Goal: Transaction & Acquisition: Purchase product/service

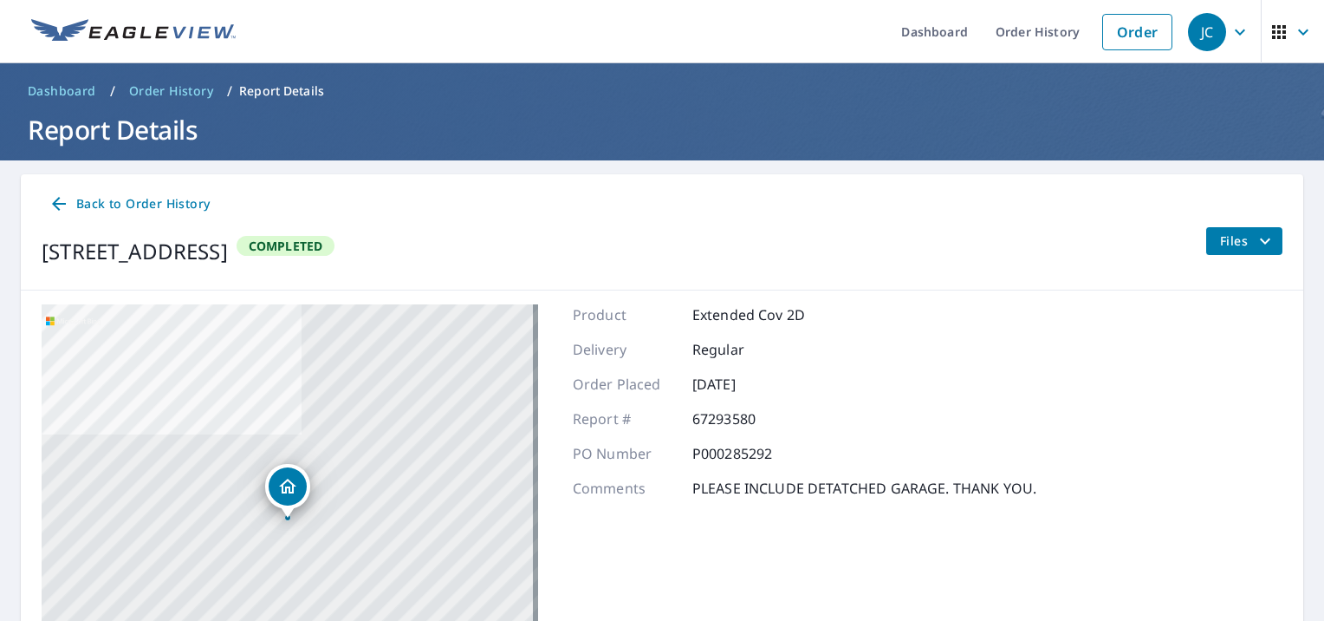
click at [75, 205] on span "Back to Order History" at bounding box center [129, 204] width 161 height 22
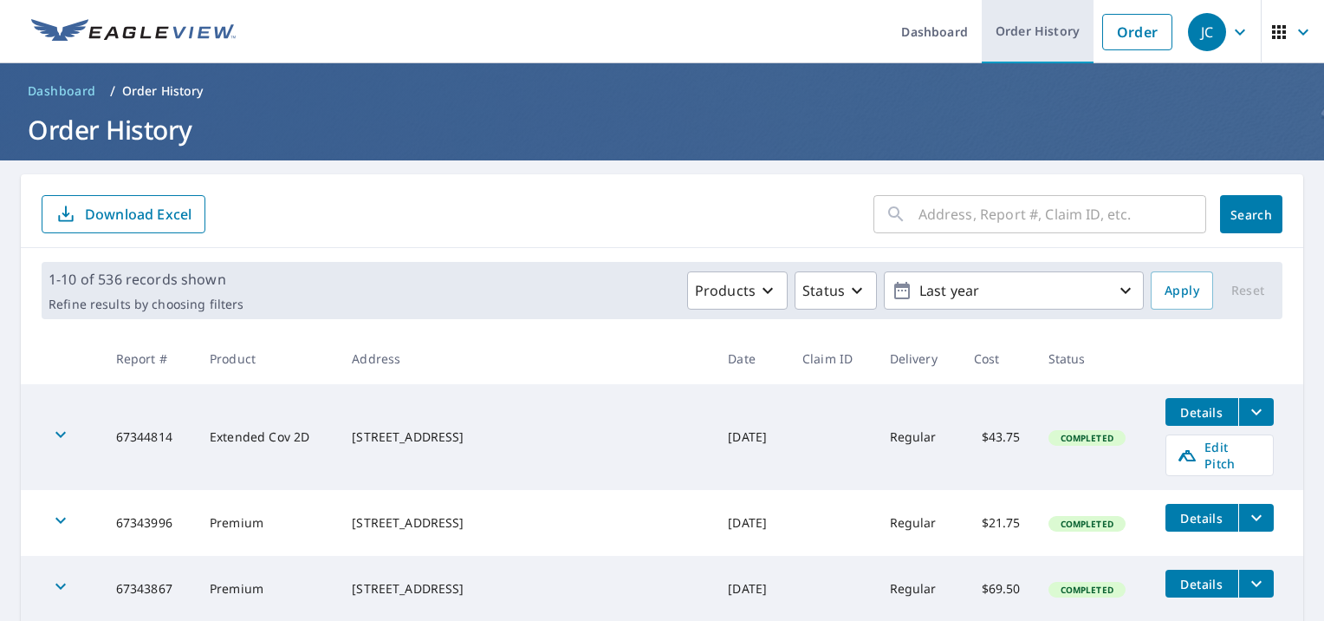
drag, startPoint x: 1124, startPoint y: 42, endPoint x: 1057, endPoint y: 42, distance: 66.7
click at [1124, 42] on link "Order" at bounding box center [1137, 32] width 70 height 36
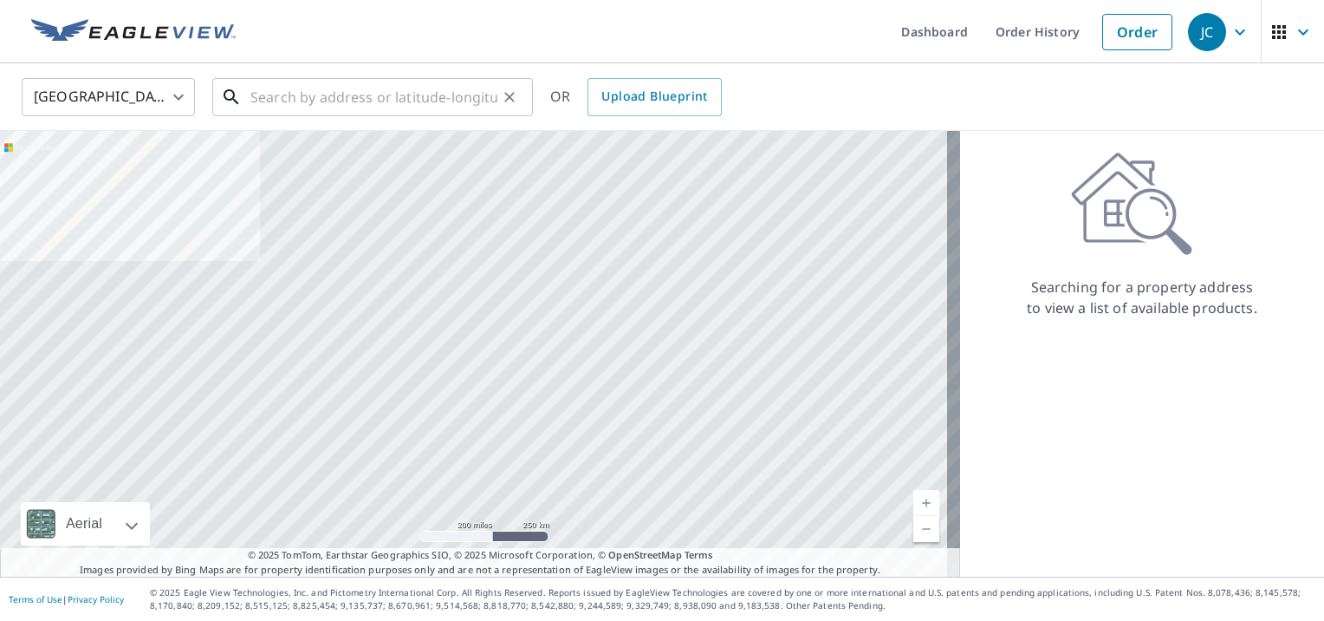
click at [331, 80] on input "text" at bounding box center [373, 97] width 247 height 49
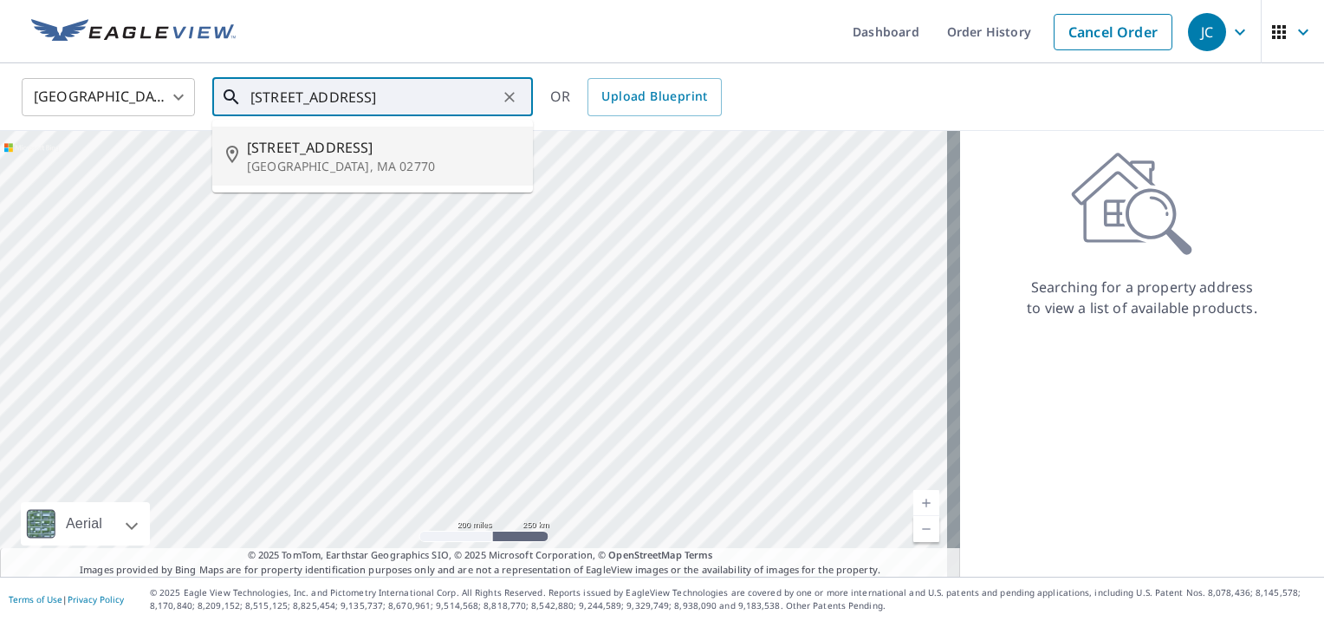
click at [280, 158] on p "[GEOGRAPHIC_DATA], MA 02770" at bounding box center [383, 166] width 272 height 17
type input "[STREET_ADDRESS]"
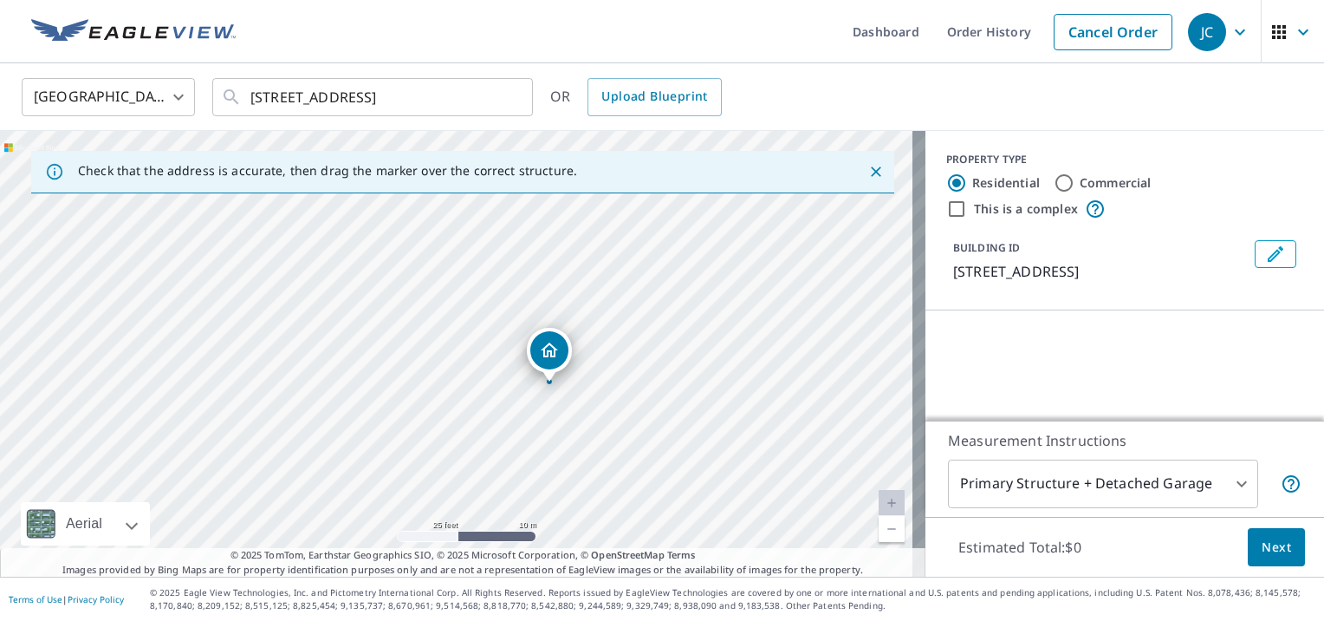
click at [447, 347] on div "[STREET_ADDRESS]" at bounding box center [463, 353] width 926 height 445
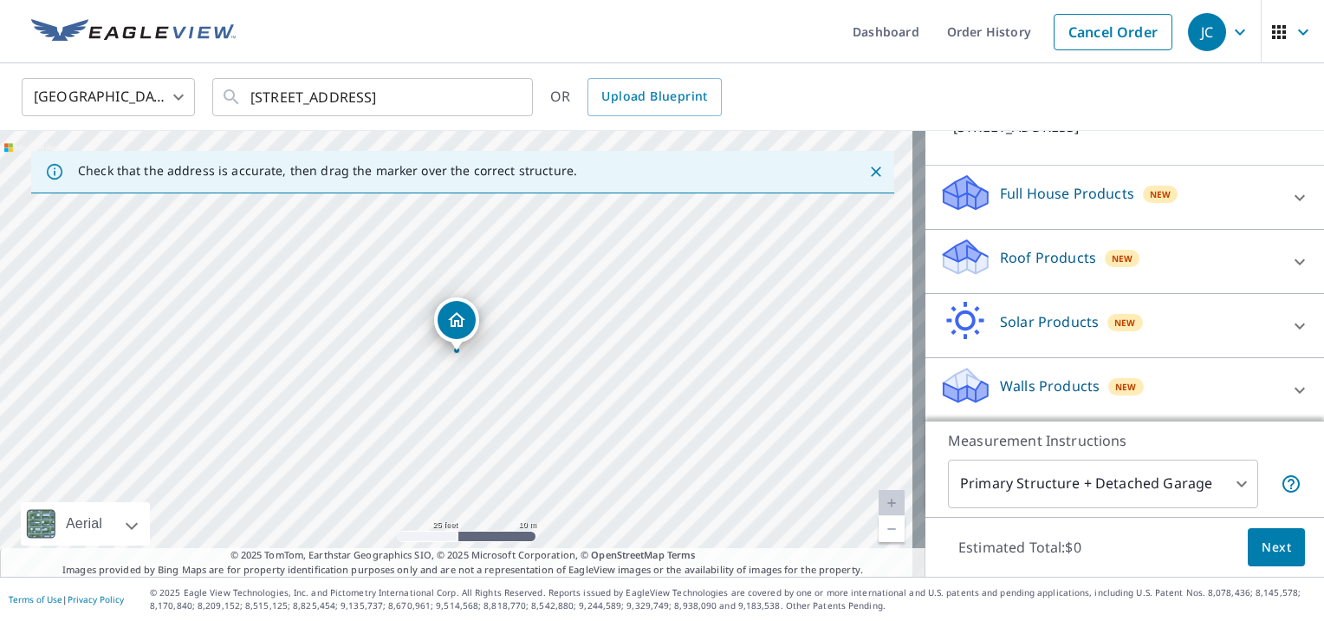
scroll to position [146, 0]
click at [1295, 261] on icon at bounding box center [1300, 260] width 10 height 6
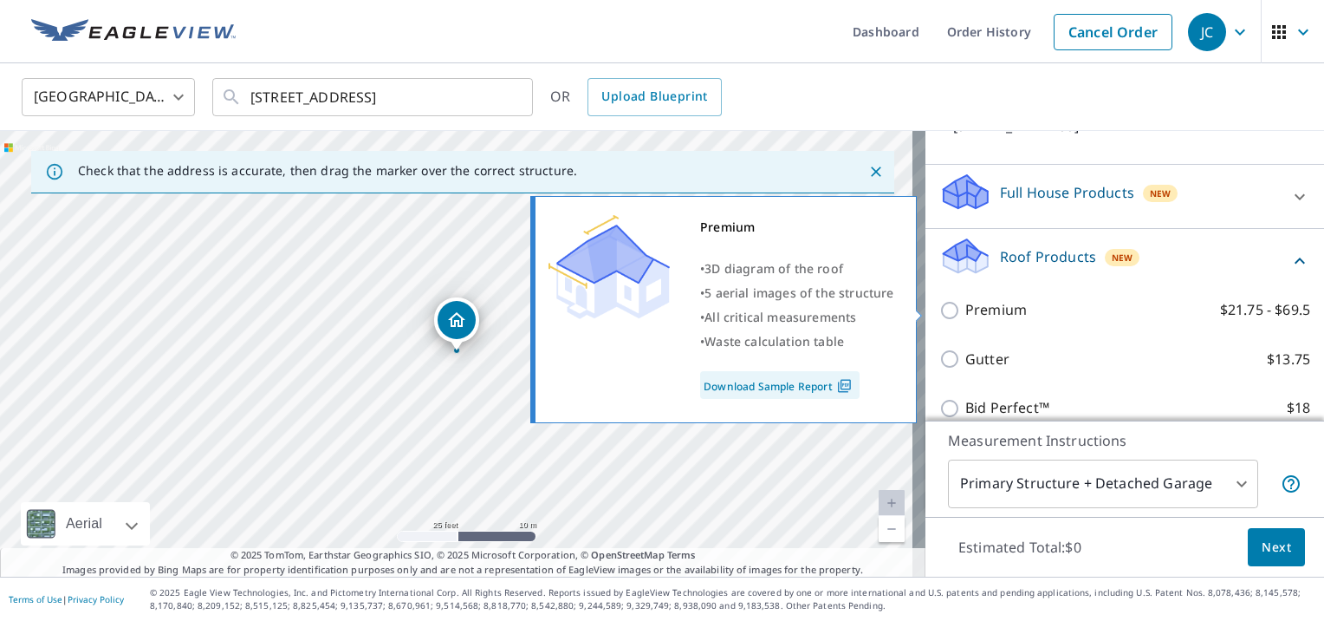
click at [940, 309] on input "Premium $21.75 - $69.5" at bounding box center [953, 310] width 26 height 21
checkbox input "true"
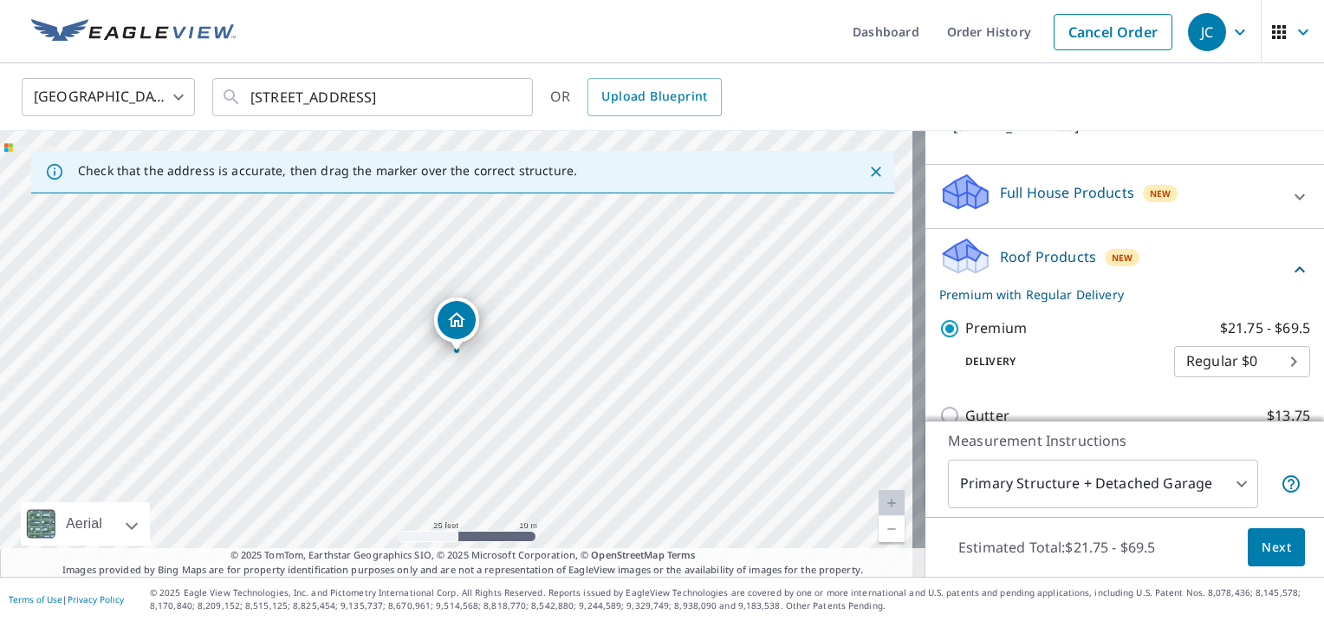
click at [1262, 548] on span "Next" at bounding box center [1276, 547] width 29 height 22
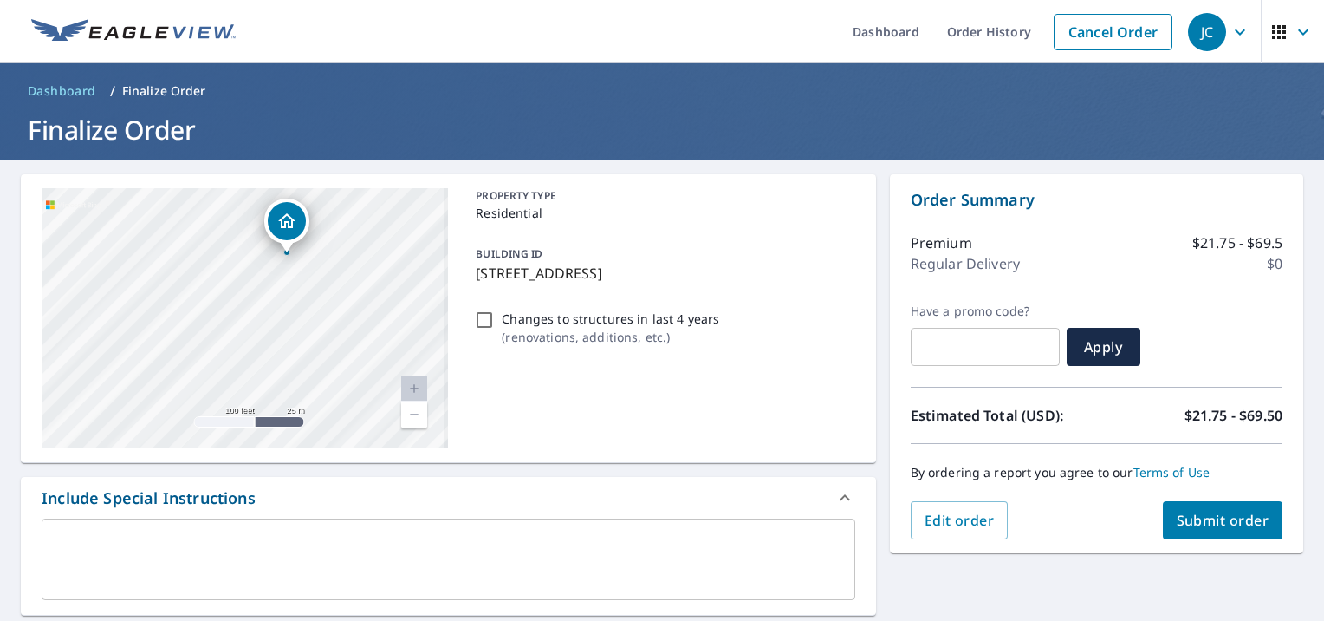
click at [232, 333] on div "[STREET_ADDRESS]" at bounding box center [245, 318] width 406 height 260
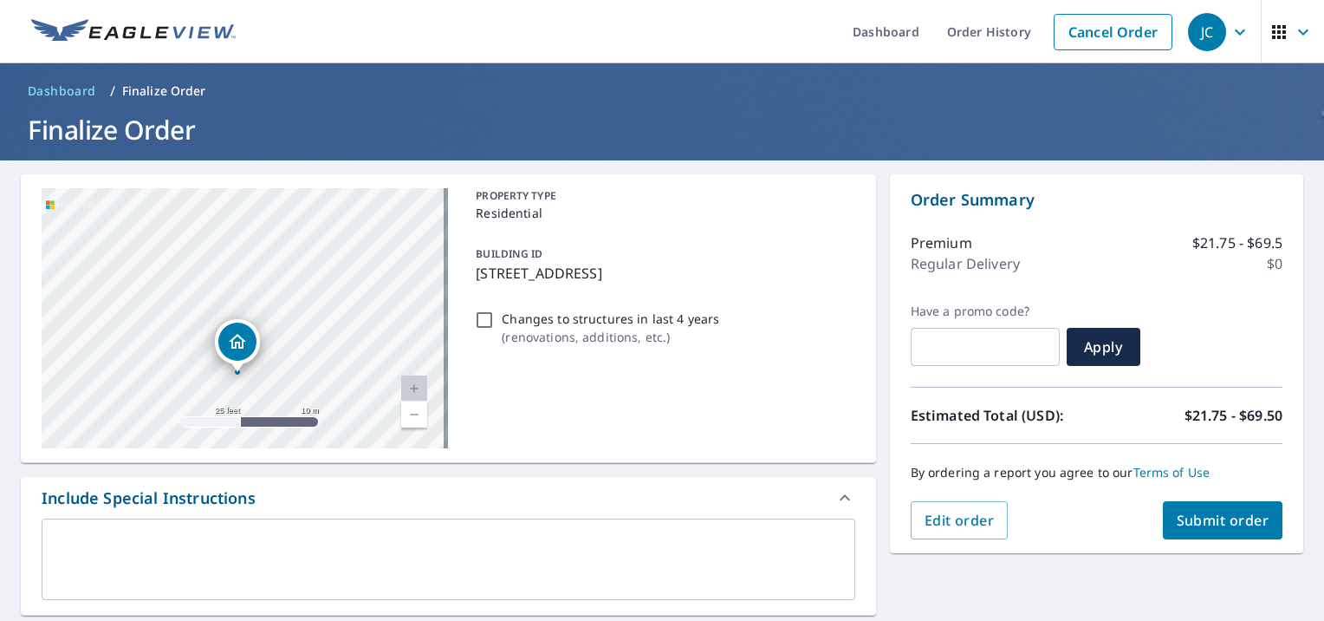
click at [348, 367] on div "[STREET_ADDRESS]" at bounding box center [245, 318] width 406 height 260
click at [132, 309] on div "[STREET_ADDRESS]" at bounding box center [245, 318] width 406 height 260
checkbox input "true"
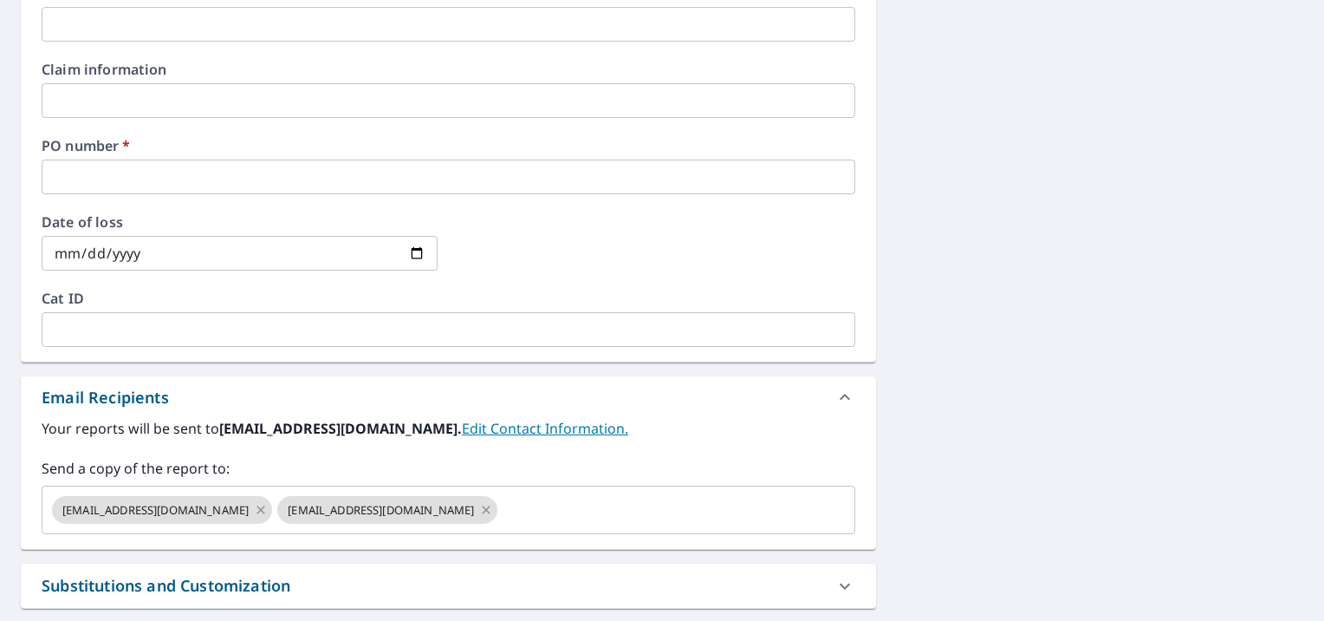
scroll to position [680, 0]
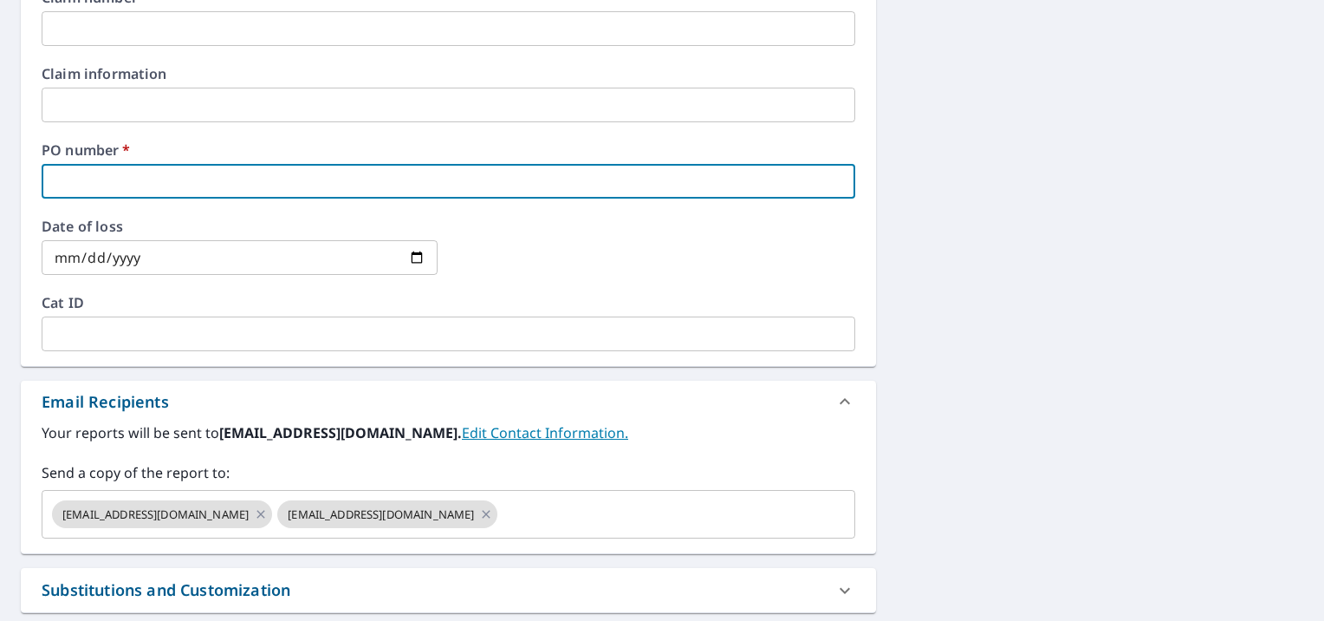
paste input "P000286051"
type input "P000286051"
checkbox input "true"
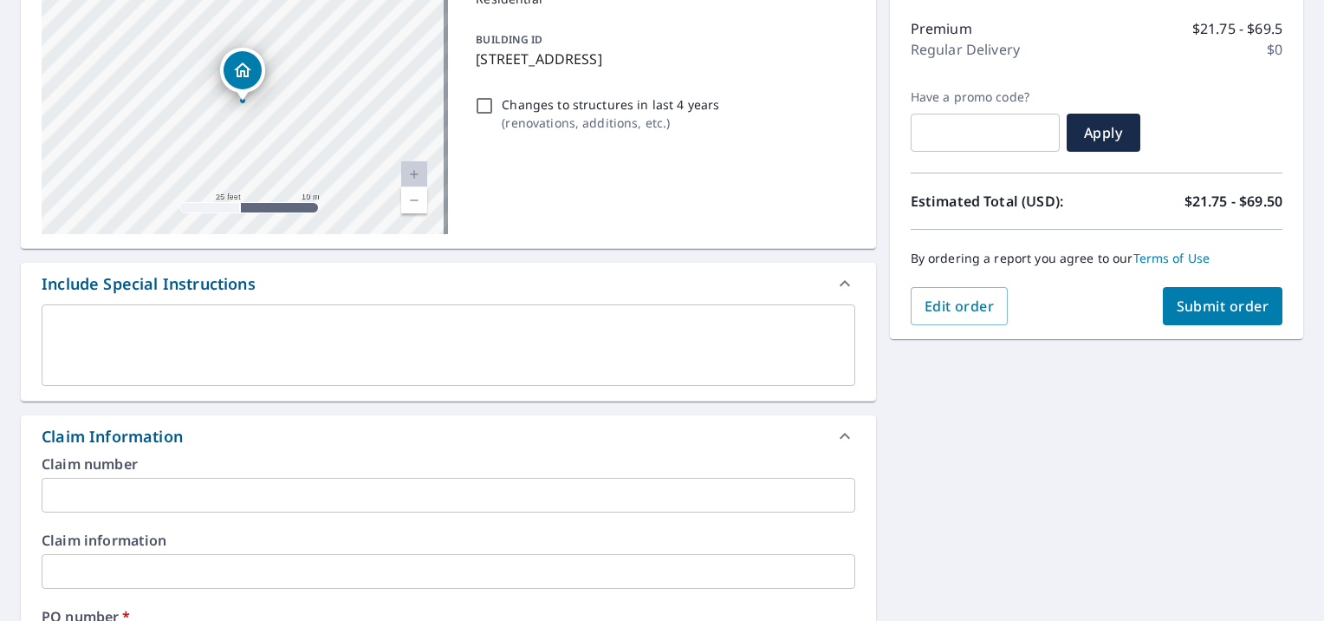
scroll to position [74, 0]
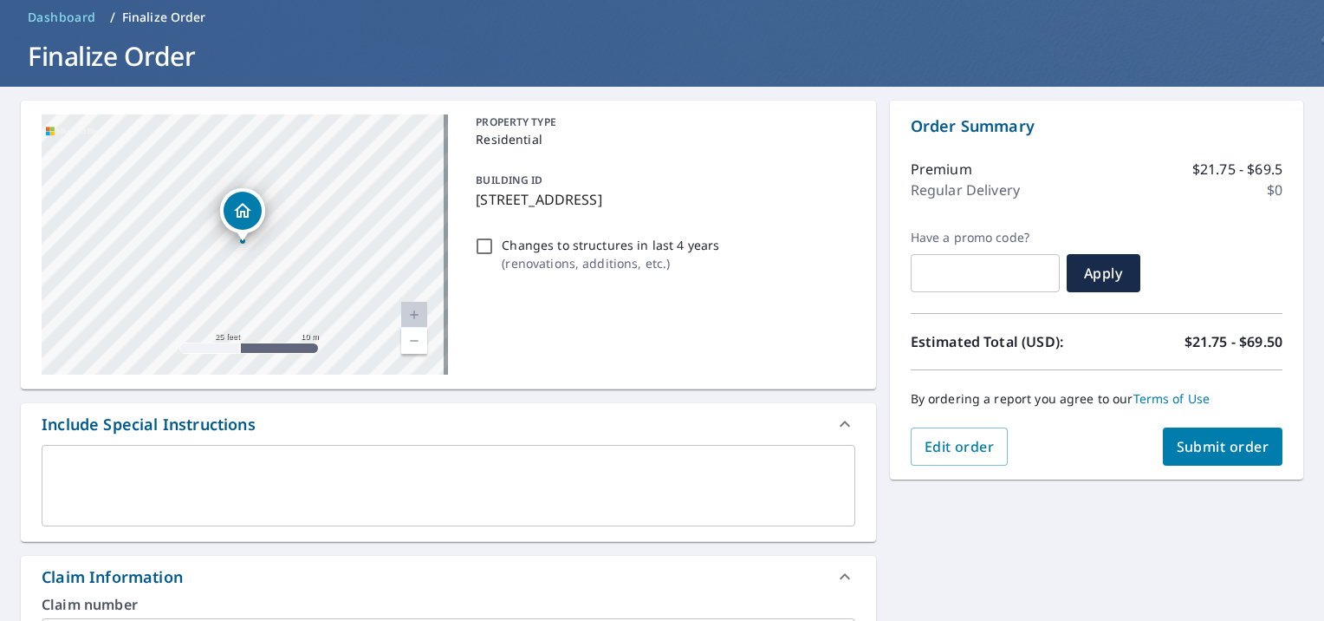
type input "P000286051"
click at [1197, 440] on span "Submit order" at bounding box center [1223, 446] width 93 height 19
checkbox input "true"
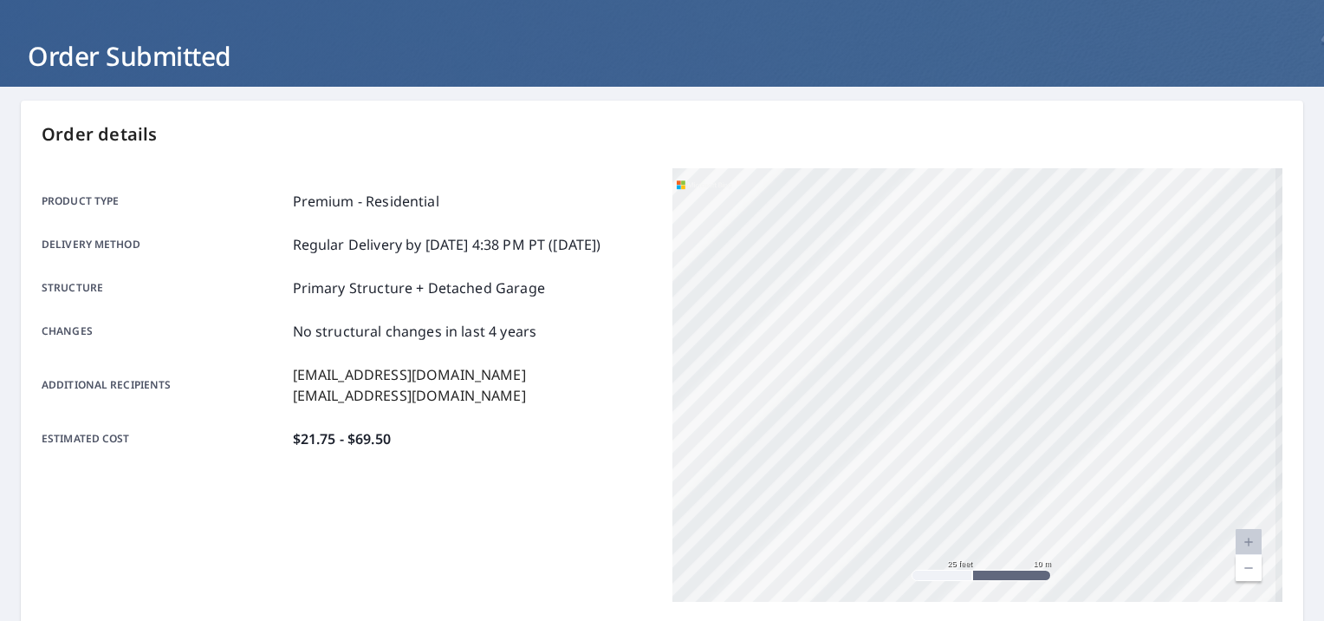
click at [972, 406] on div "[STREET_ADDRESS]" at bounding box center [978, 384] width 610 height 433
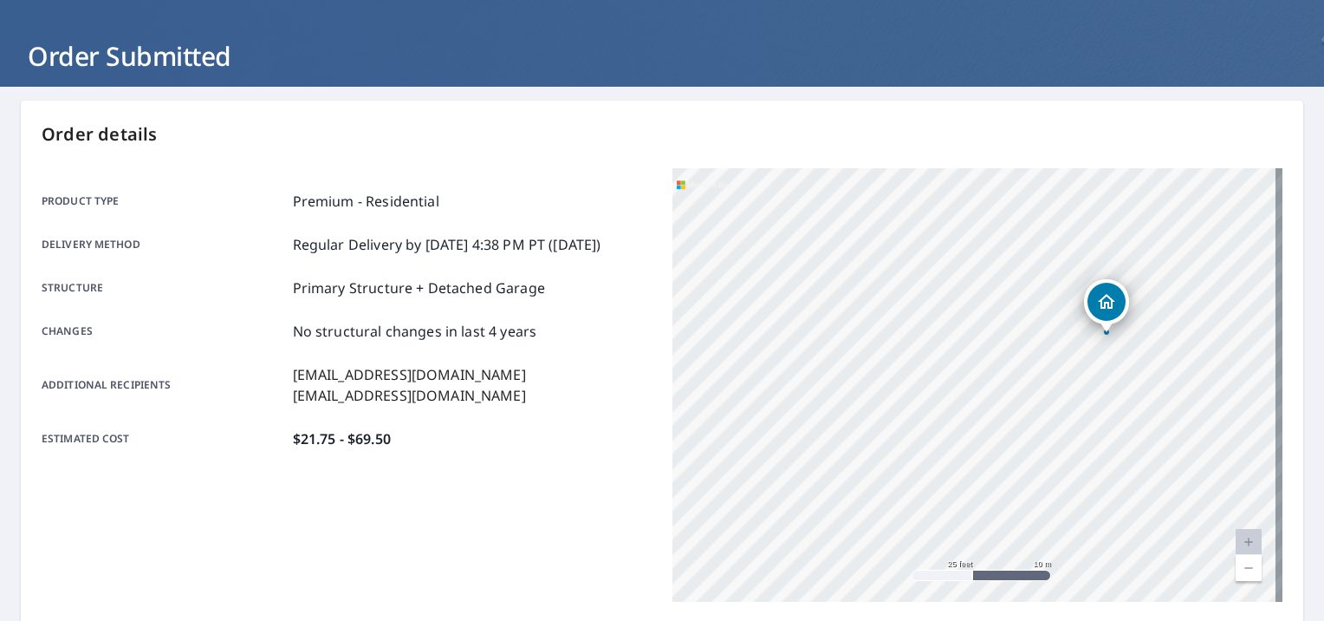
click at [981, 186] on div "[STREET_ADDRESS]" at bounding box center [978, 384] width 610 height 433
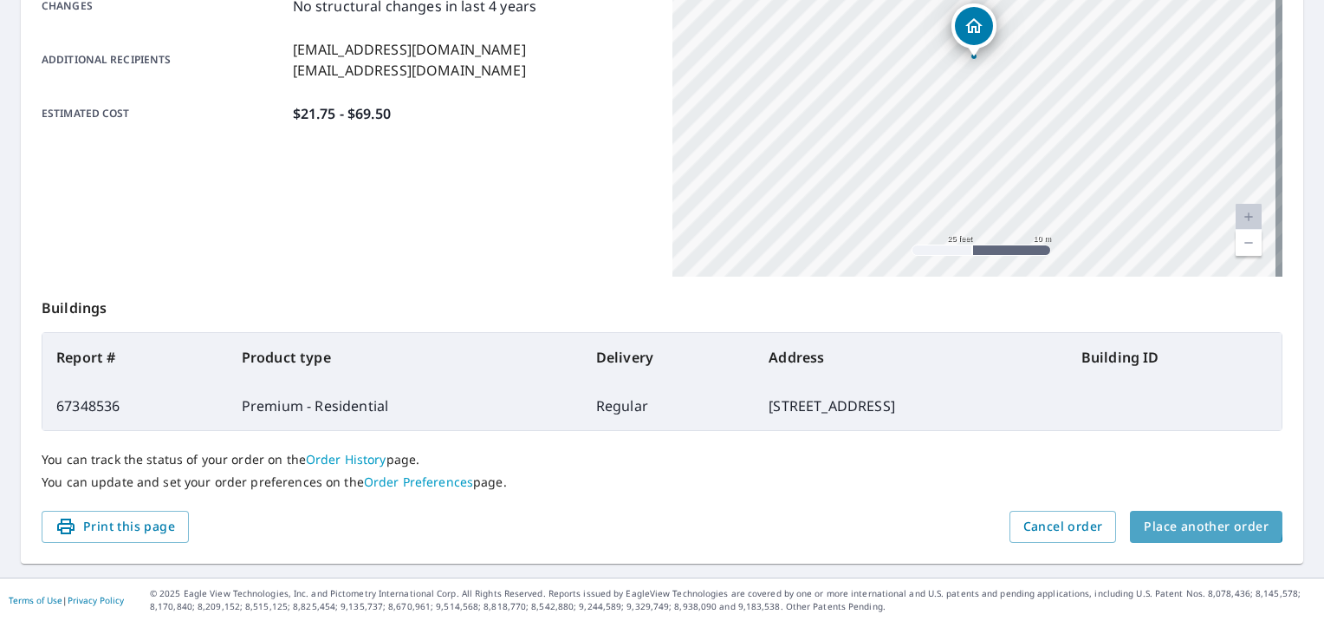
click at [1181, 520] on span "Place another order" at bounding box center [1206, 527] width 125 height 22
